Goal: Transaction & Acquisition: Purchase product/service

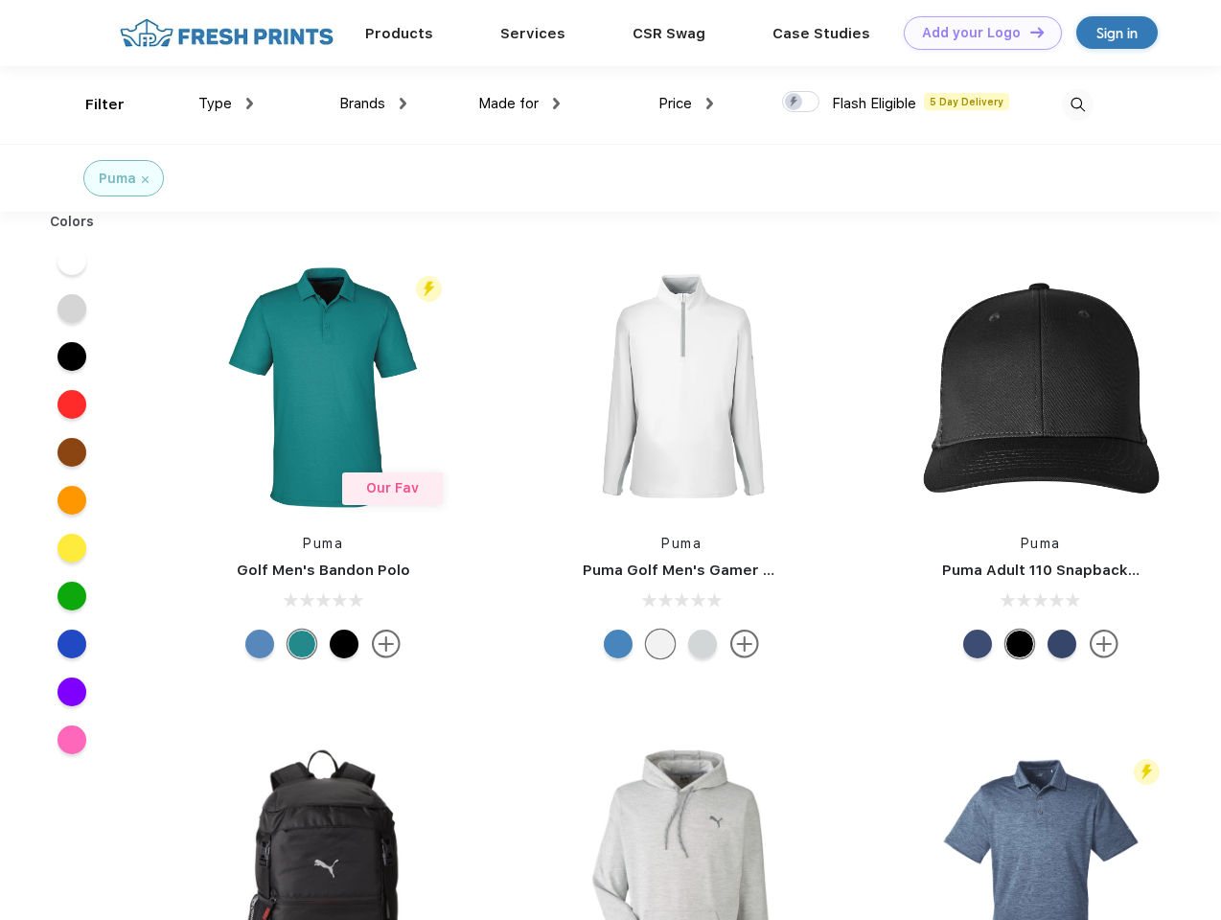
scroll to position [1, 0]
click at [976, 33] on link "Add your Logo Design Tool" at bounding box center [983, 33] width 158 height 34
click at [0, 0] on div "Design Tool" at bounding box center [0, 0] width 0 height 0
click at [1029, 32] on link "Add your Logo Design Tool" at bounding box center [983, 33] width 158 height 34
click at [92, 104] on div "Filter" at bounding box center [104, 105] width 39 height 22
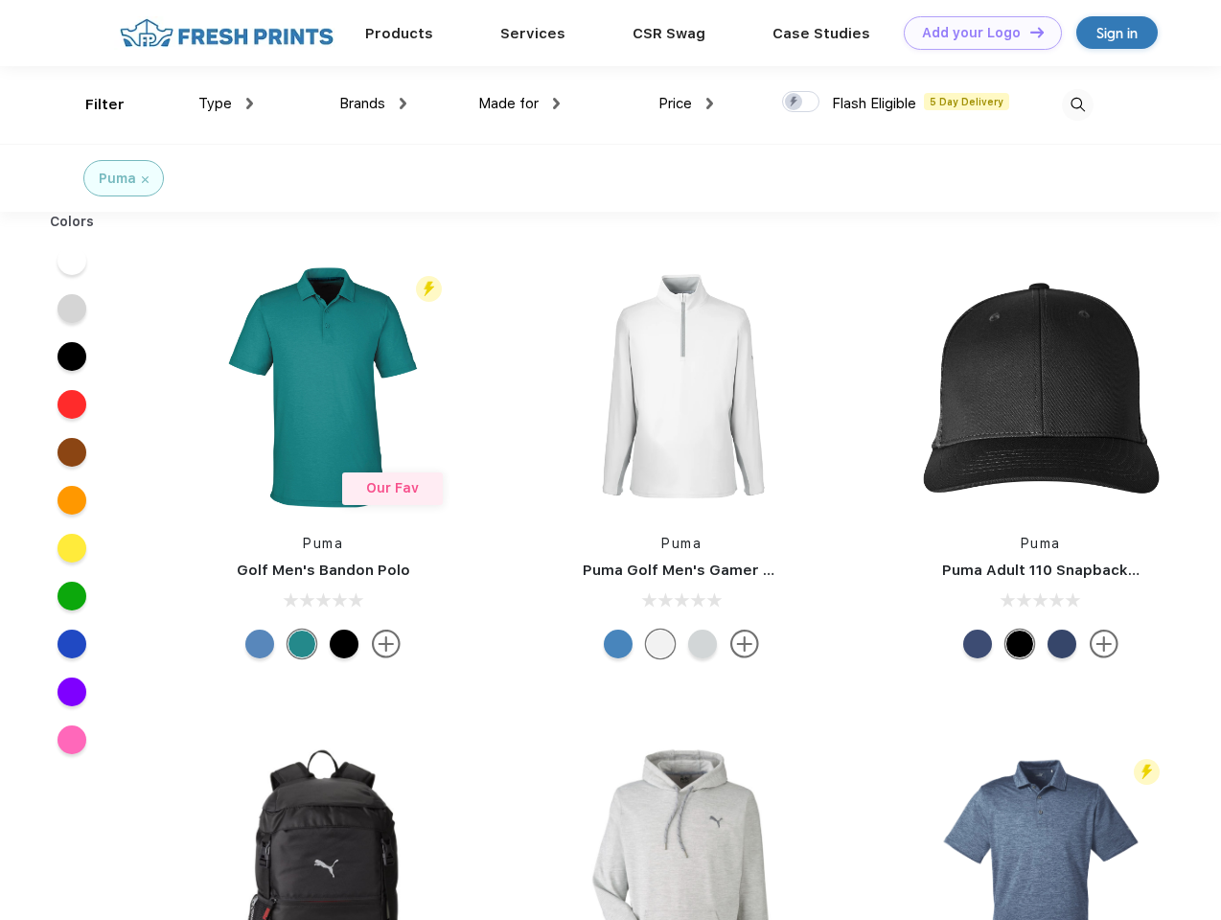
click at [226, 104] on span "Type" at bounding box center [215, 103] width 34 height 17
click at [373, 104] on span "Brands" at bounding box center [362, 103] width 46 height 17
click at [520, 104] on span "Made for" at bounding box center [508, 103] width 60 height 17
click at [686, 104] on span "Price" at bounding box center [676, 103] width 34 height 17
click at [801, 103] on div at bounding box center [800, 101] width 37 height 21
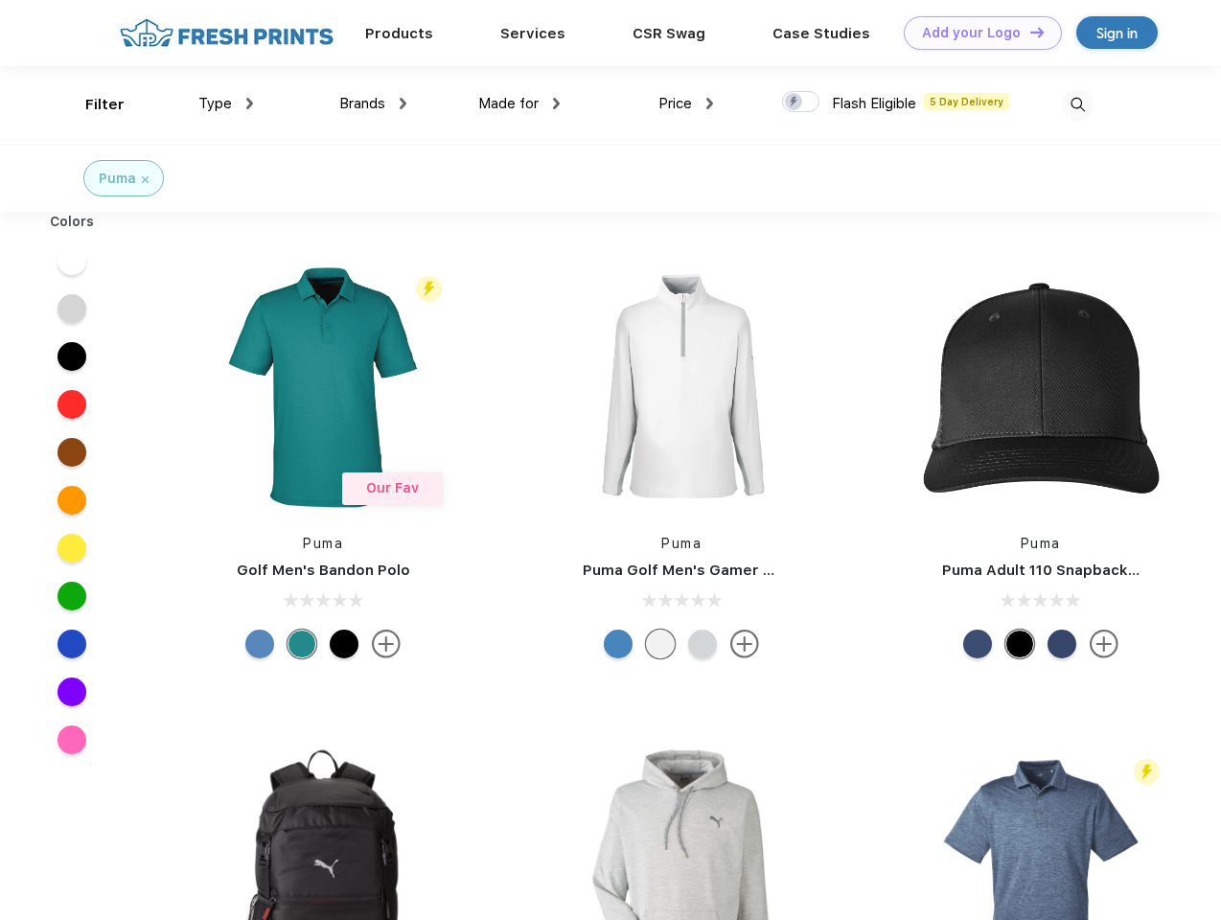
click at [795, 103] on input "checkbox" at bounding box center [788, 96] width 12 height 12
click at [1078, 104] on img at bounding box center [1078, 105] width 32 height 32
